Goal: Check status: Check status

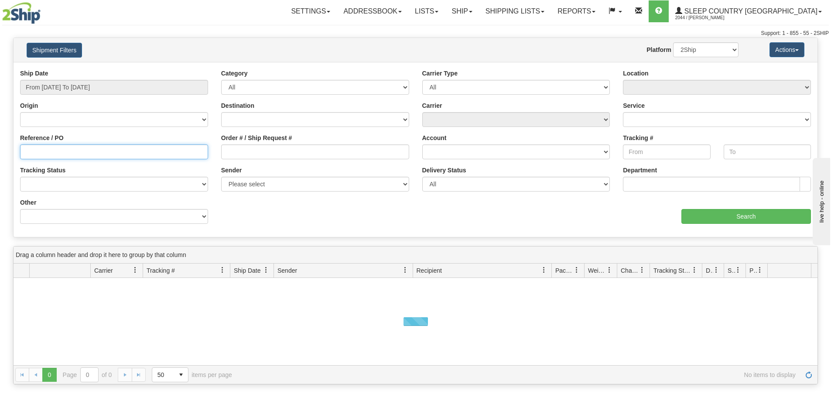
click at [58, 153] on input "Reference / PO" at bounding box center [114, 151] width 188 height 15
paste input "9000I095265"
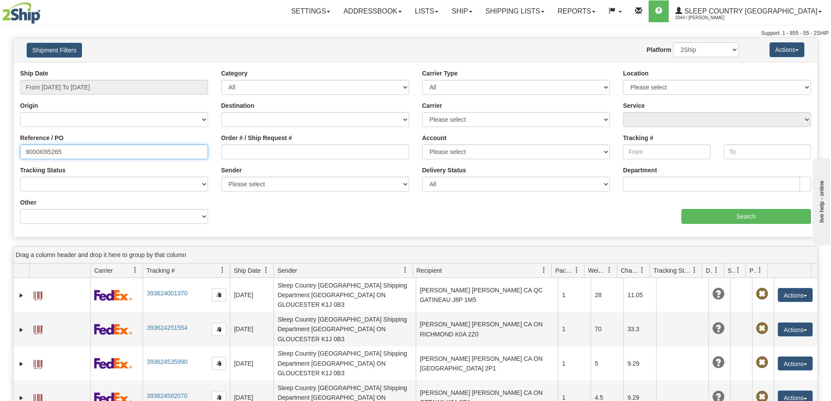
type input "9000I095265"
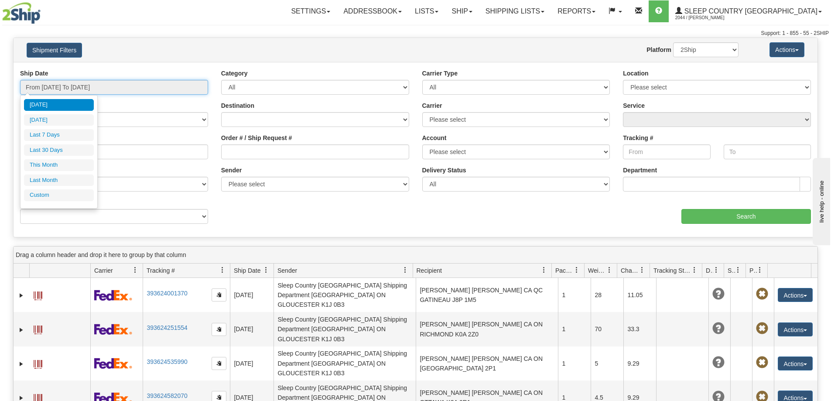
click at [154, 92] on input "From [DATE] To [DATE]" at bounding box center [114, 87] width 188 height 15
click at [68, 152] on li "Last 30 Days" at bounding box center [59, 150] width 70 height 12
type input "From [DATE] To [DATE]"
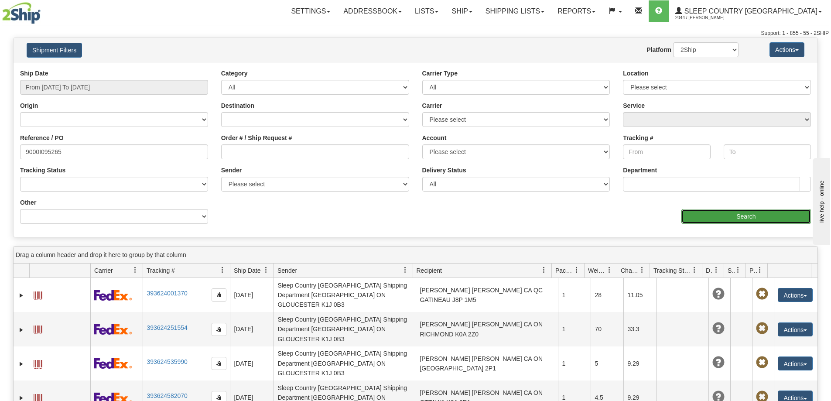
click at [741, 213] on input "Search" at bounding box center [746, 216] width 130 height 15
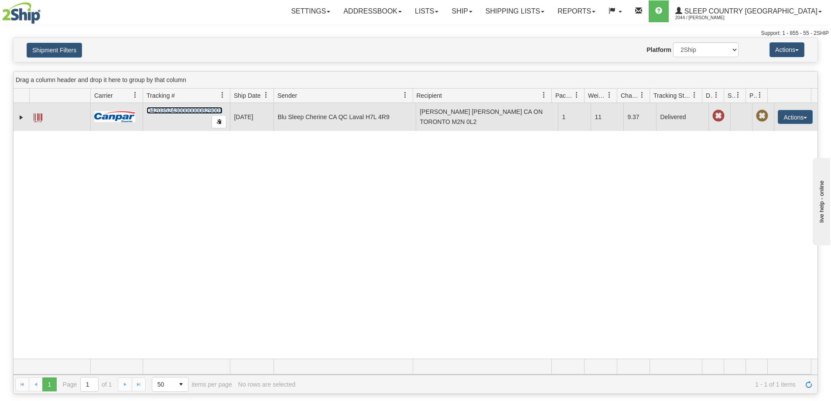
click at [169, 109] on link "D420352430000000829001" at bounding box center [185, 110] width 76 height 7
